Goal: Check status

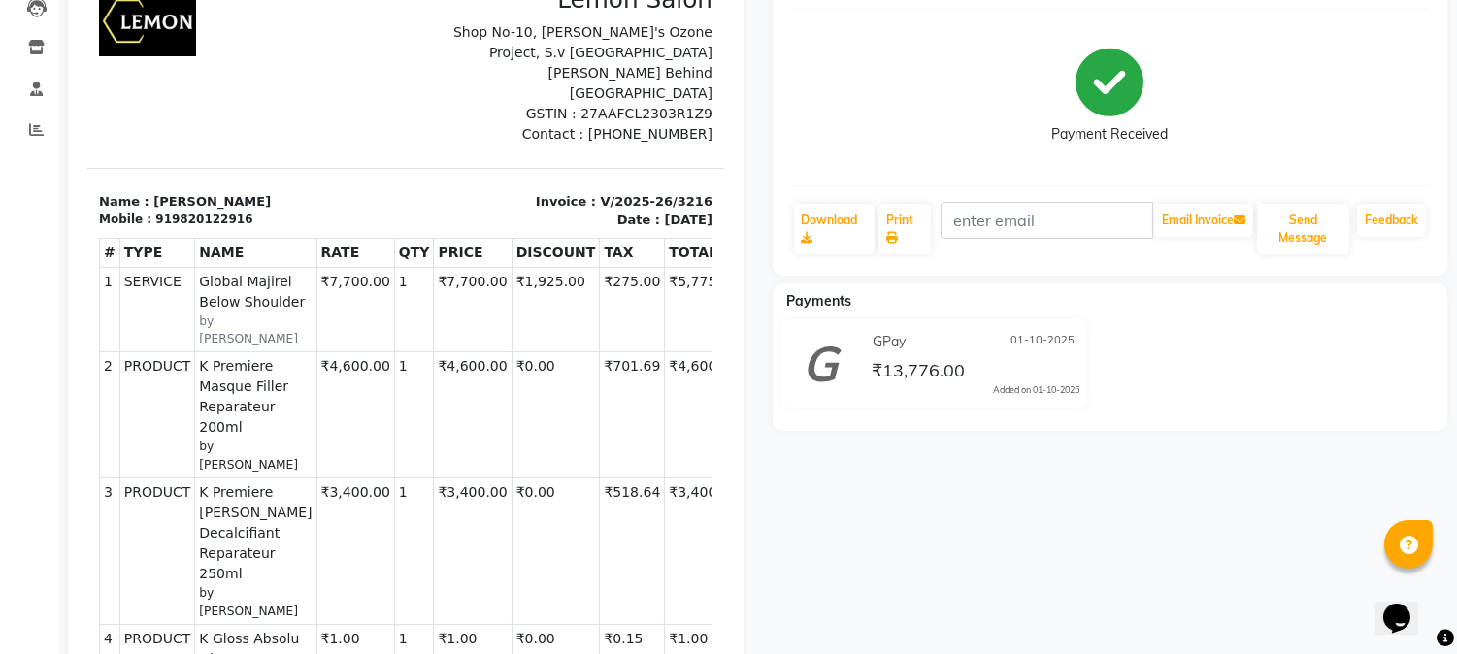
scroll to position [287, 0]
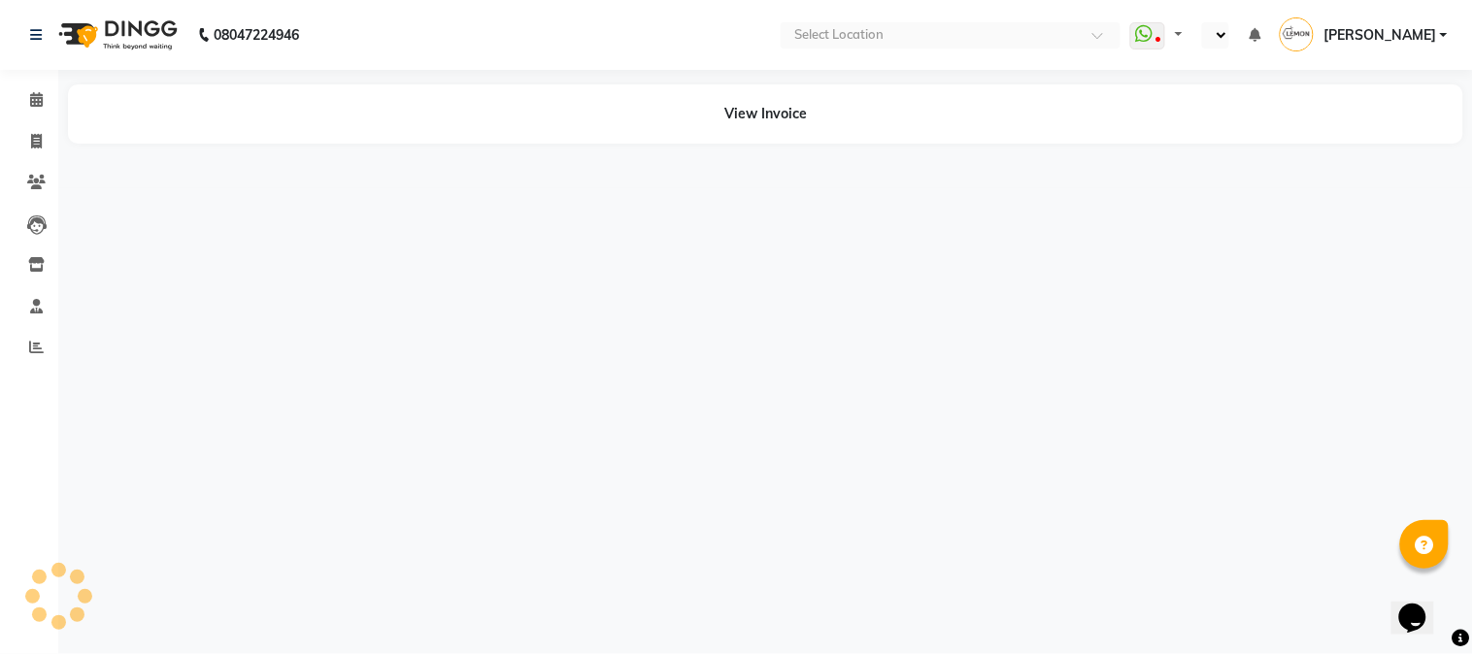
select select "en"
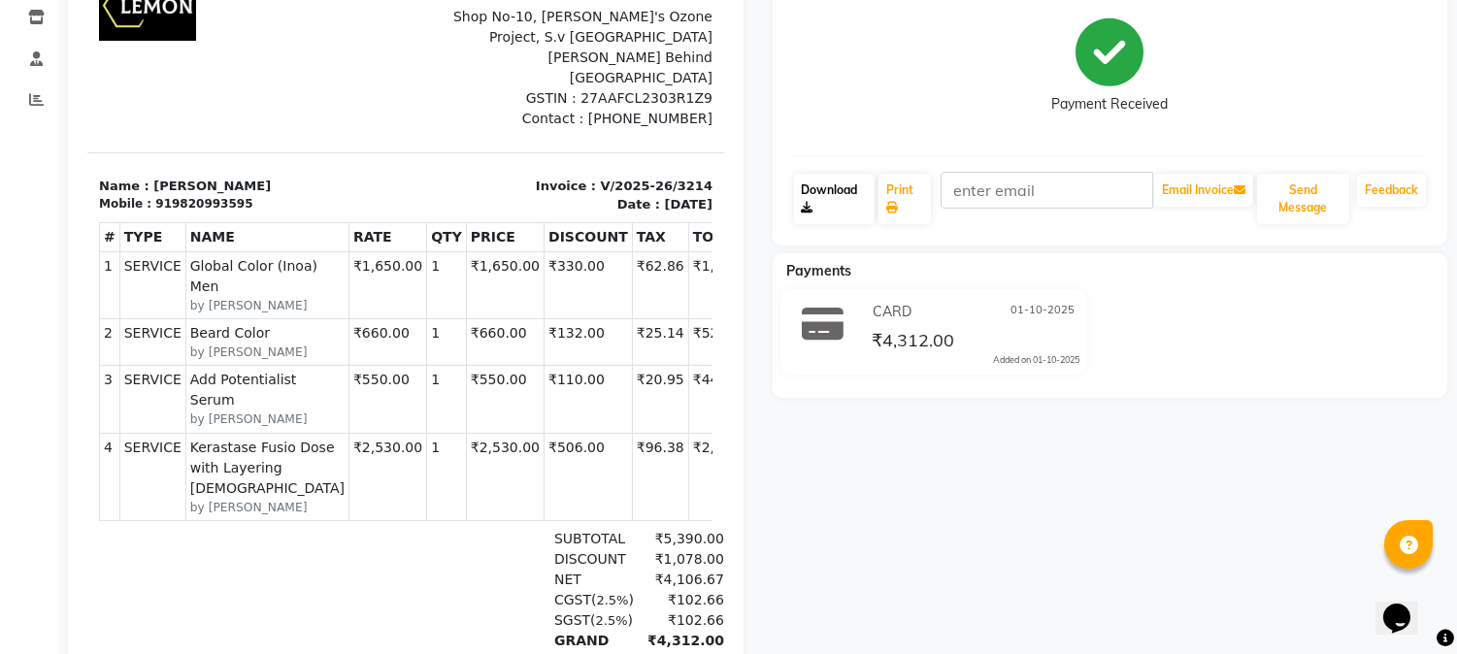
scroll to position [287, 0]
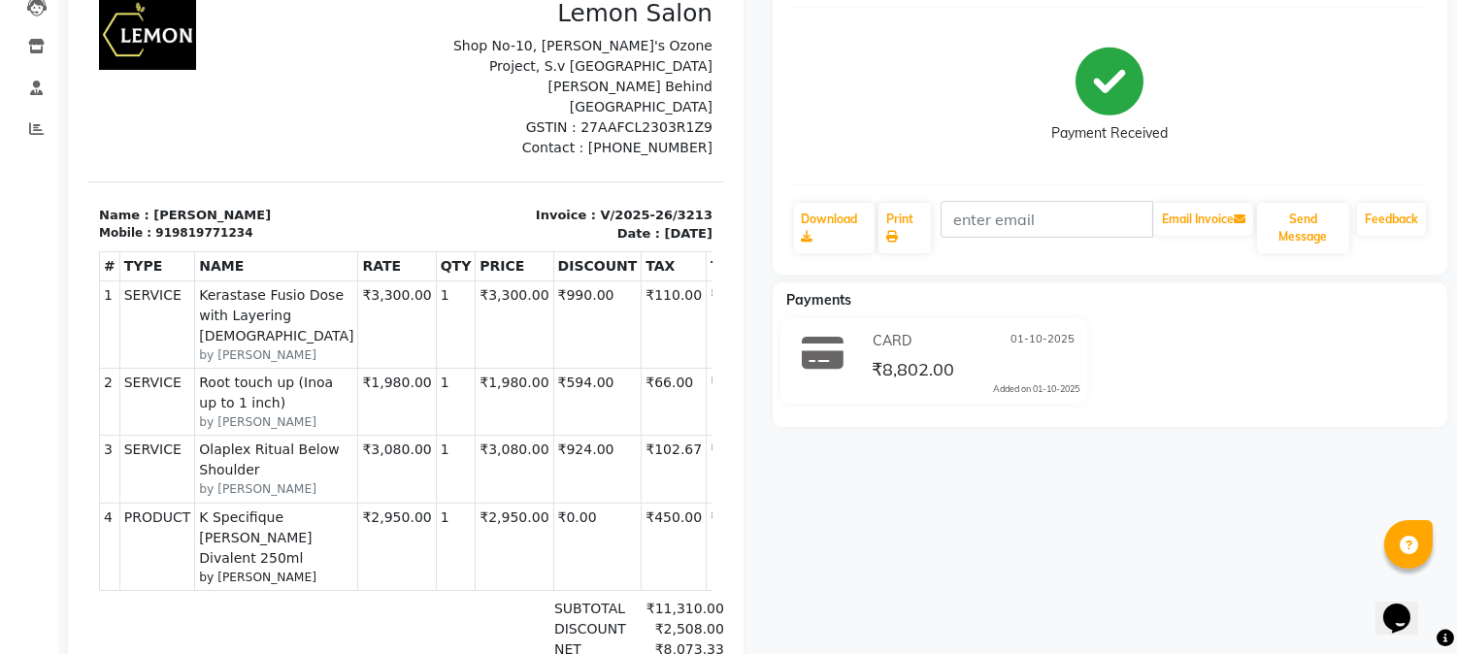
scroll to position [287, 0]
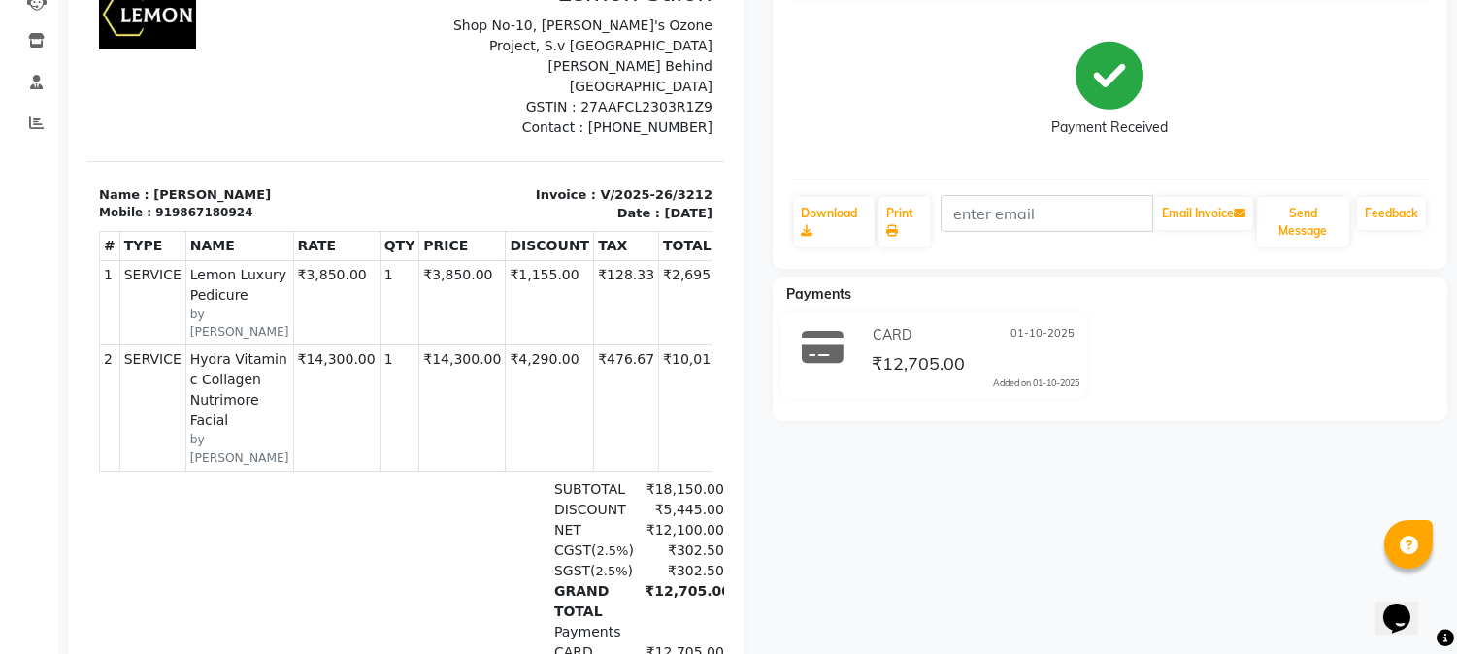
scroll to position [287, 0]
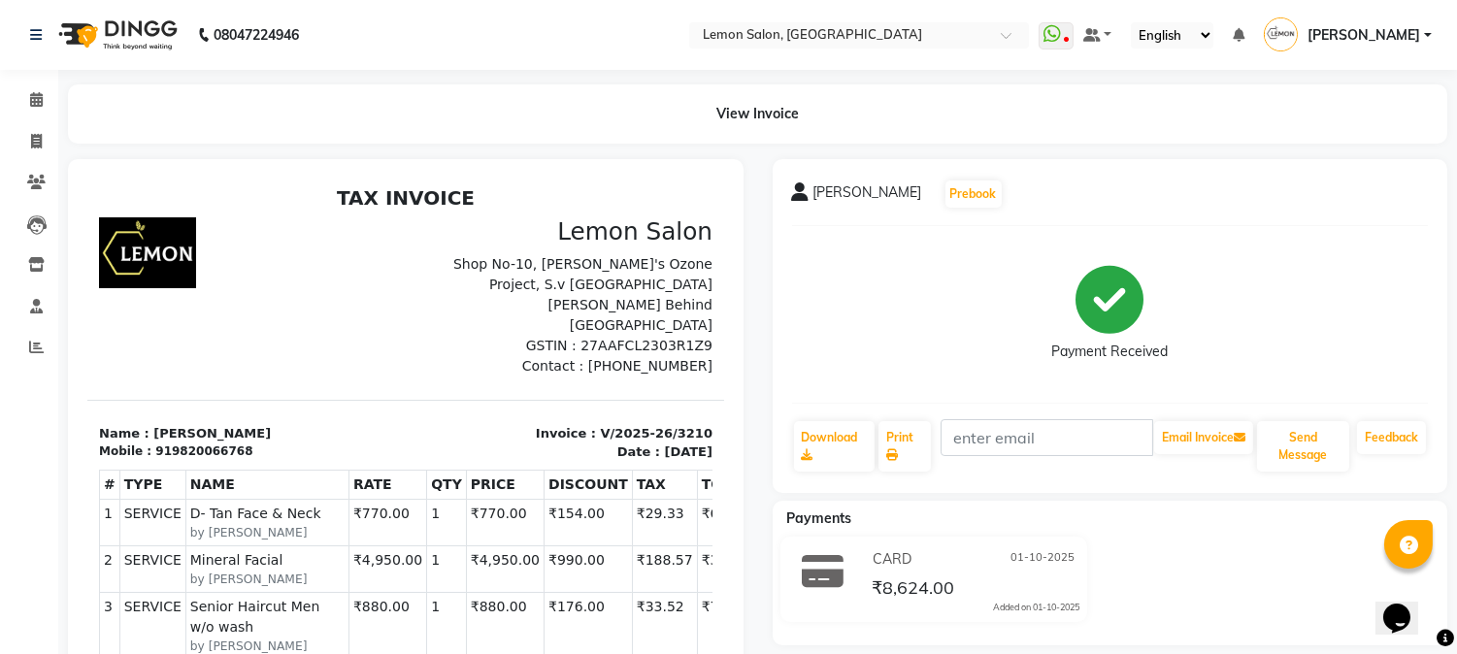
scroll to position [287, 0]
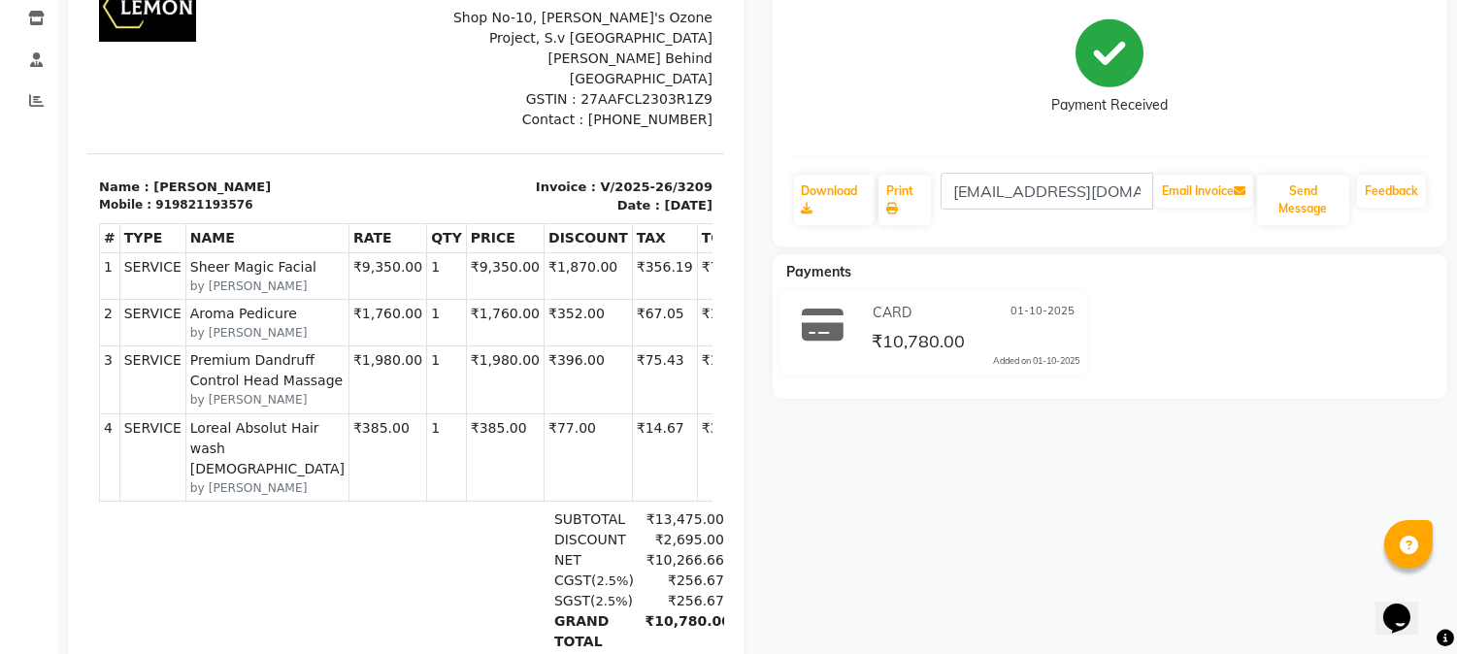
scroll to position [287, 0]
